Goal: Information Seeking & Learning: Find specific fact

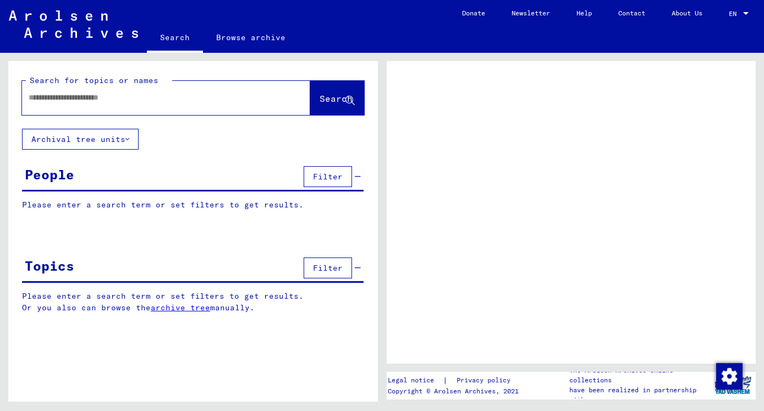
click at [138, 100] on input "text" at bounding box center [156, 98] width 255 height 12
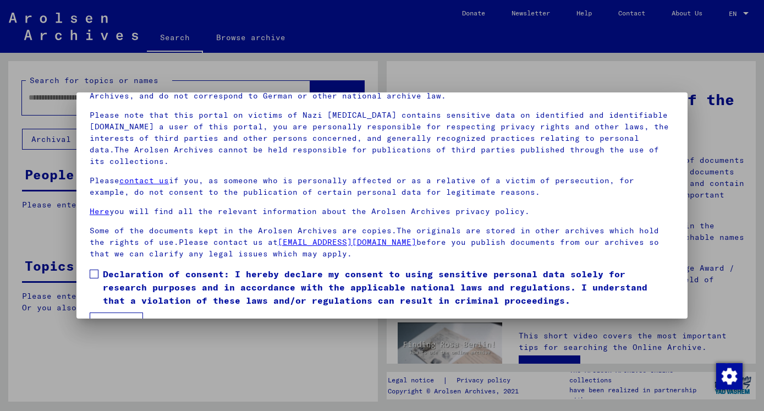
scroll to position [91, 0]
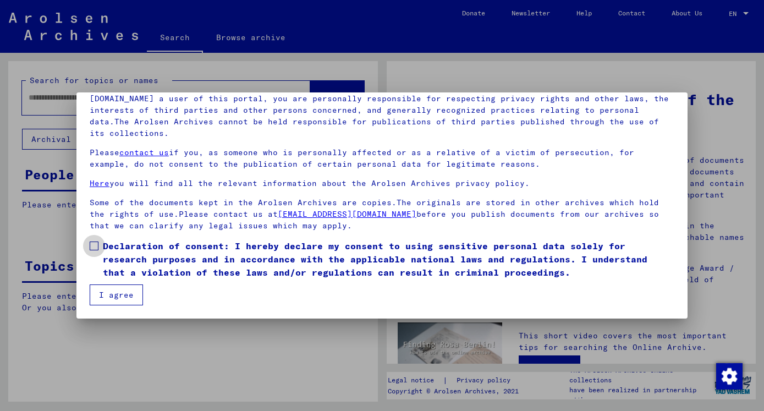
click at [91, 248] on span at bounding box center [94, 246] width 9 height 9
click at [112, 292] on button "I agree" at bounding box center [116, 294] width 53 height 21
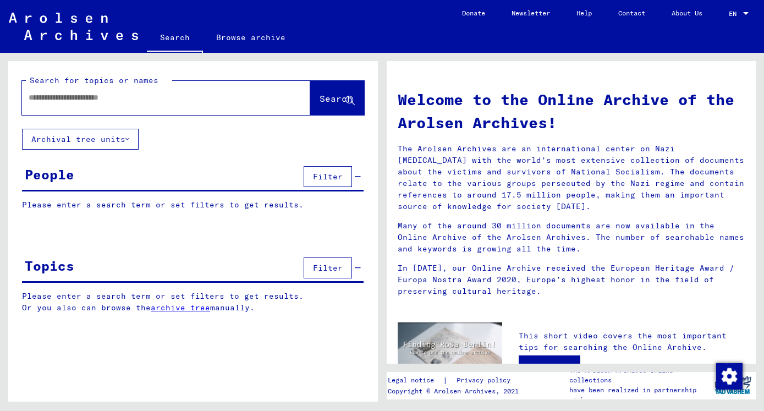
click at [86, 102] on div at bounding box center [149, 97] width 255 height 25
click at [109, 98] on input "text" at bounding box center [153, 98] width 249 height 12
type input "**********"
click at [324, 99] on span "Search" at bounding box center [336, 98] width 33 height 11
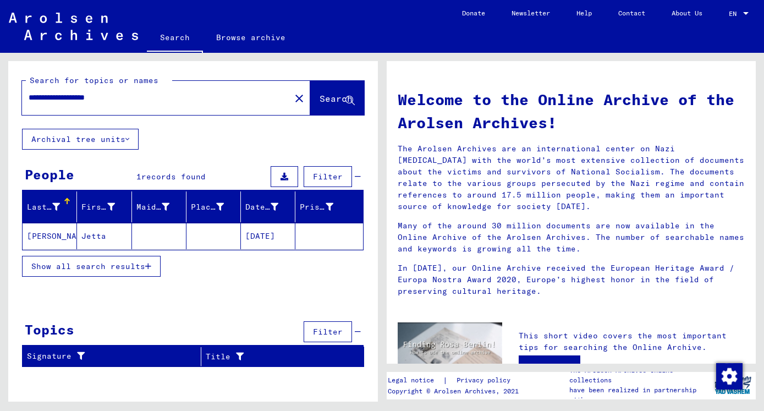
click at [94, 265] on span "Show all search results" at bounding box center [88, 266] width 114 height 10
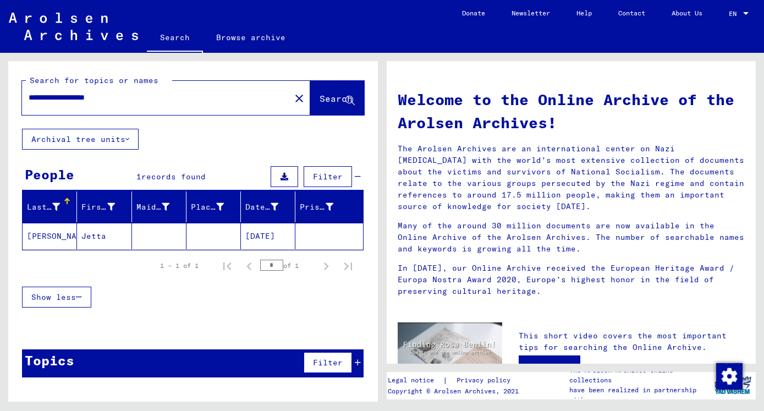
click at [41, 228] on mat-cell "[PERSON_NAME]" at bounding box center [50, 236] width 54 height 26
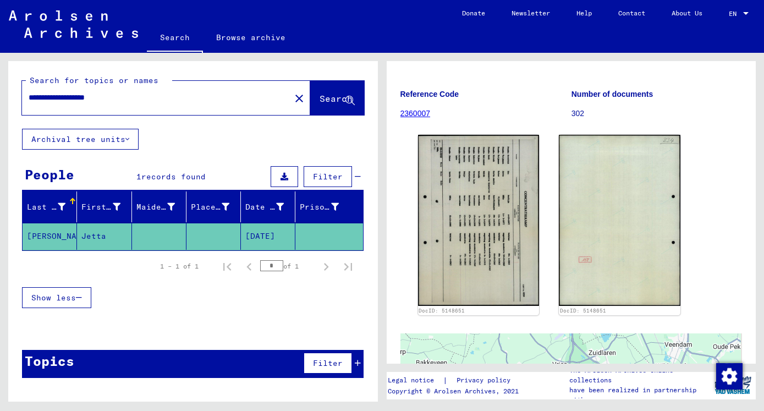
scroll to position [119, 0]
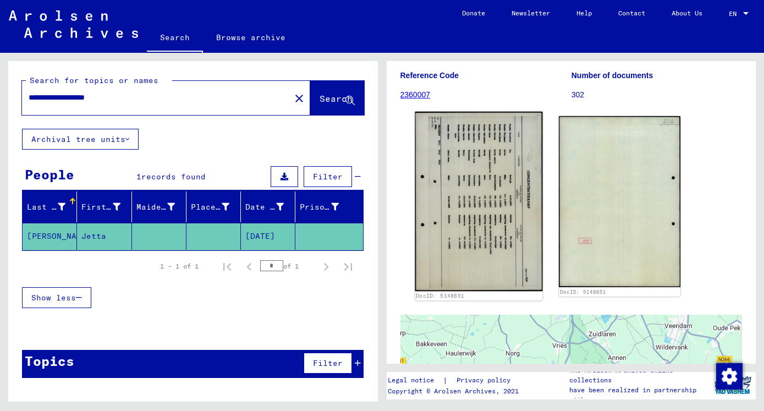
click at [479, 215] on img at bounding box center [479, 201] width 128 height 179
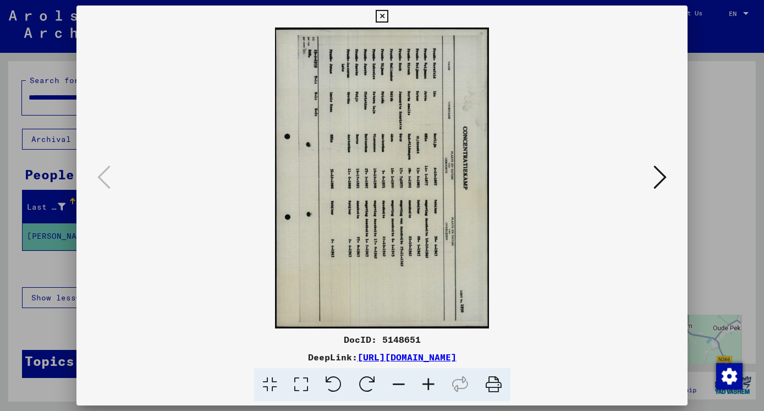
click at [338, 383] on icon at bounding box center [334, 385] width 34 height 34
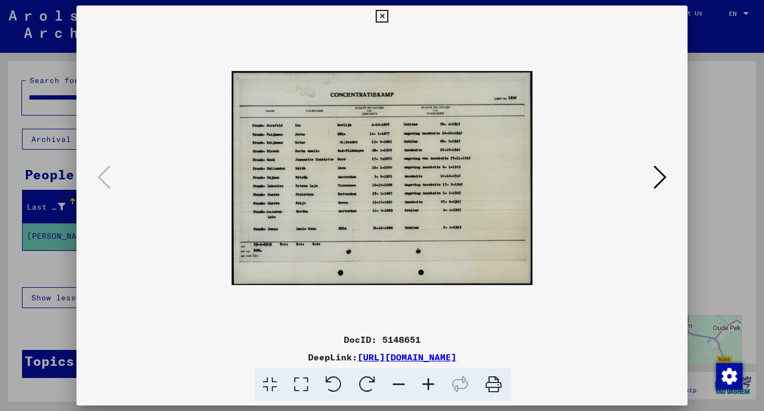
click at [428, 384] on icon at bounding box center [429, 385] width 30 height 34
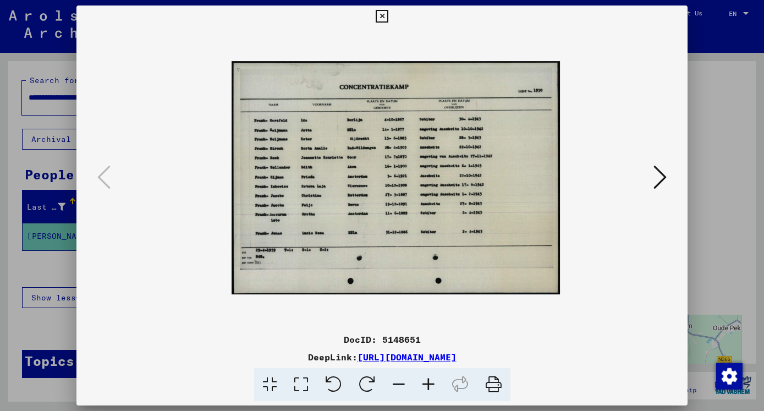
click at [428, 384] on icon at bounding box center [429, 385] width 30 height 34
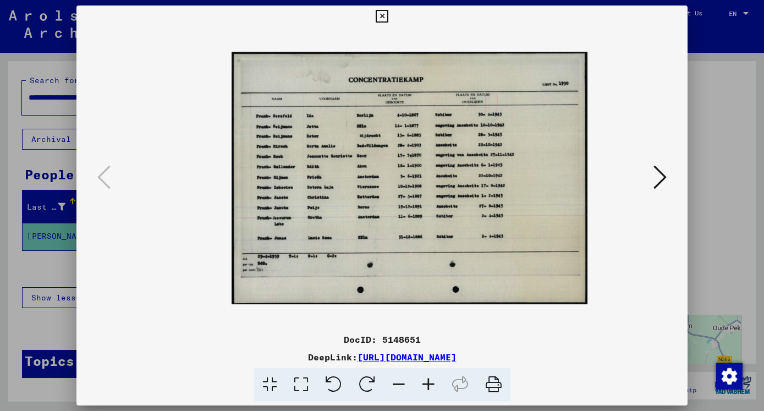
click at [428, 384] on icon at bounding box center [429, 385] width 30 height 34
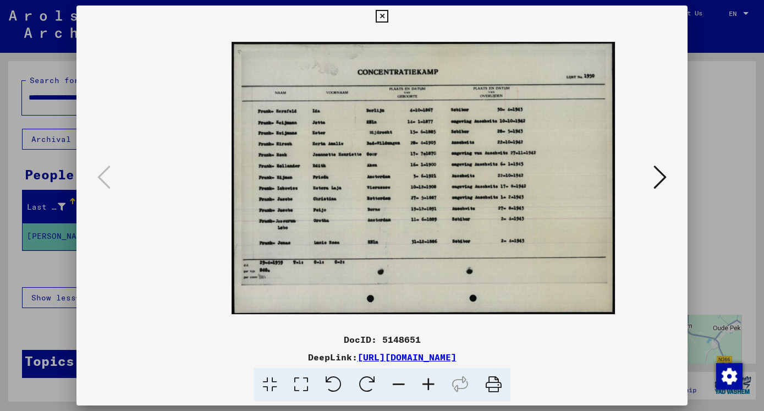
click at [428, 384] on icon at bounding box center [429, 385] width 30 height 34
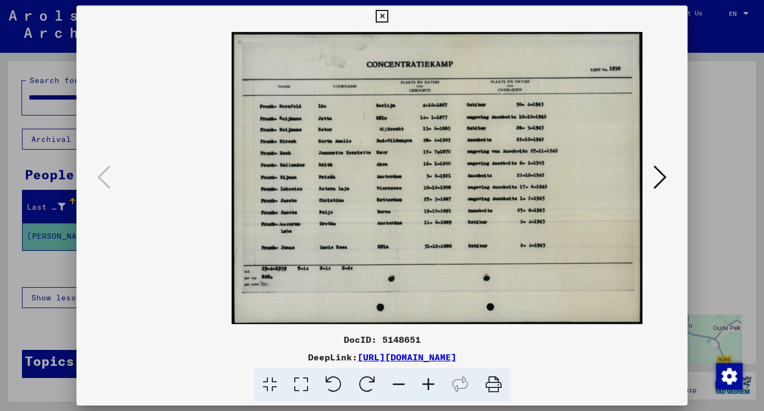
click at [428, 384] on icon at bounding box center [429, 385] width 30 height 34
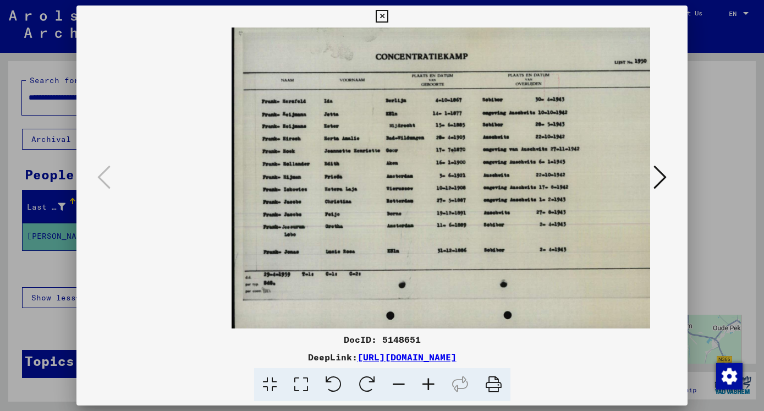
click at [428, 384] on icon at bounding box center [429, 385] width 30 height 34
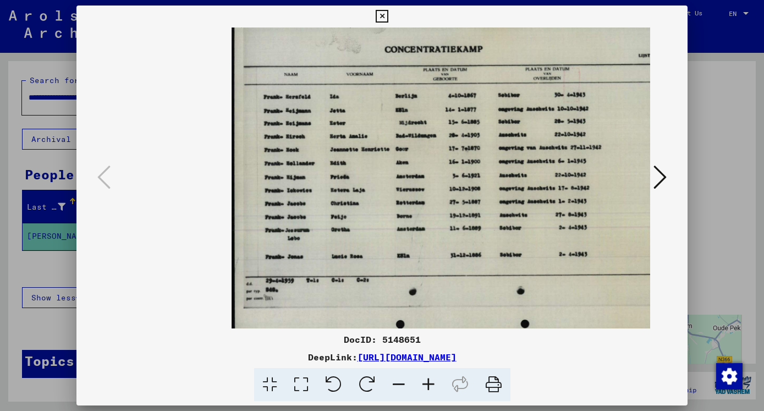
click at [428, 384] on icon at bounding box center [429, 385] width 30 height 34
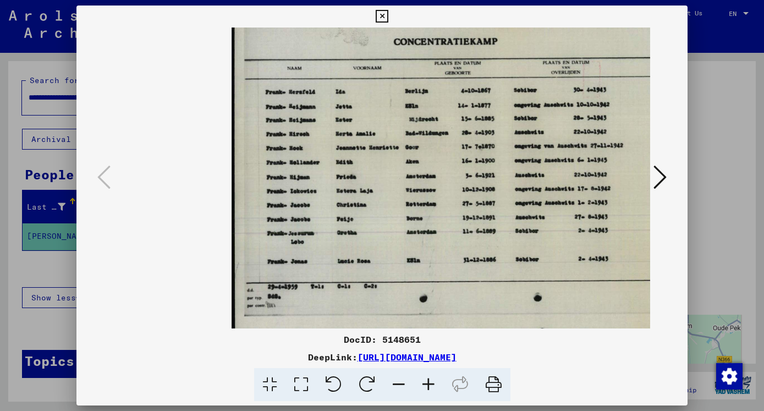
click at [428, 385] on icon at bounding box center [429, 385] width 30 height 34
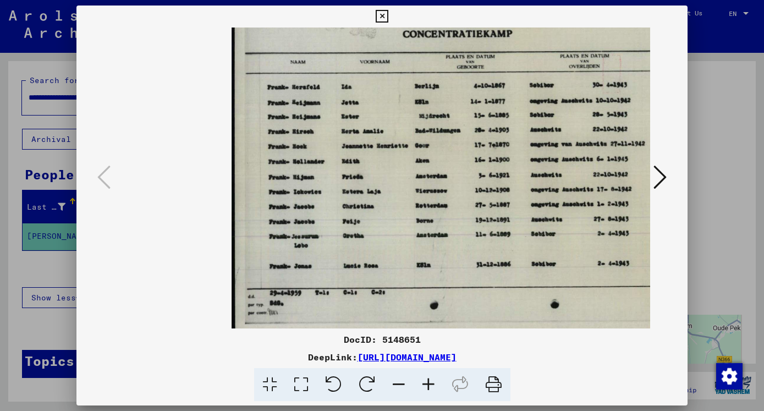
click at [388, 14] on icon at bounding box center [382, 16] width 13 height 13
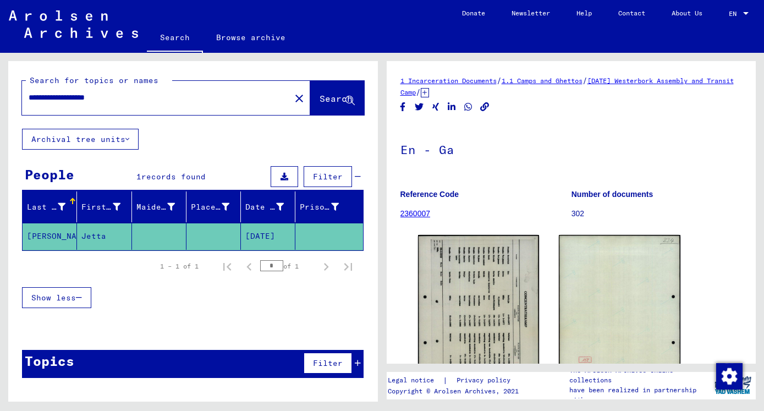
scroll to position [59, 0]
